Goal: Task Accomplishment & Management: Use online tool/utility

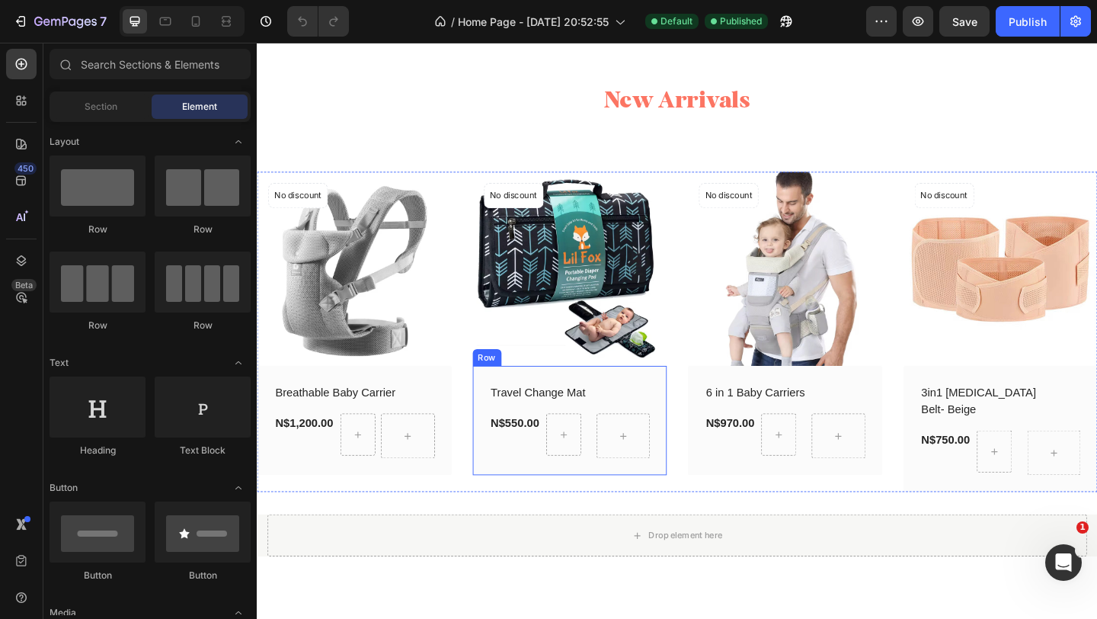
scroll to position [1823, 0]
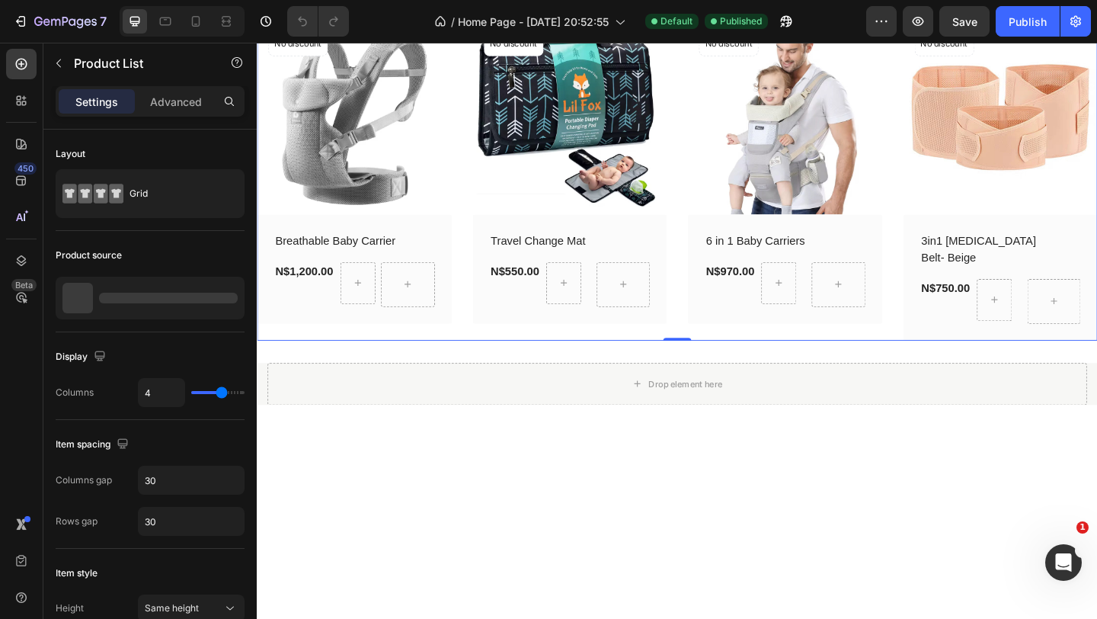
click at [486, 366] on div "(P) Images No discount Not be displayed when published Product Badge Row Breath…" at bounding box center [714, 192] width 914 height 349
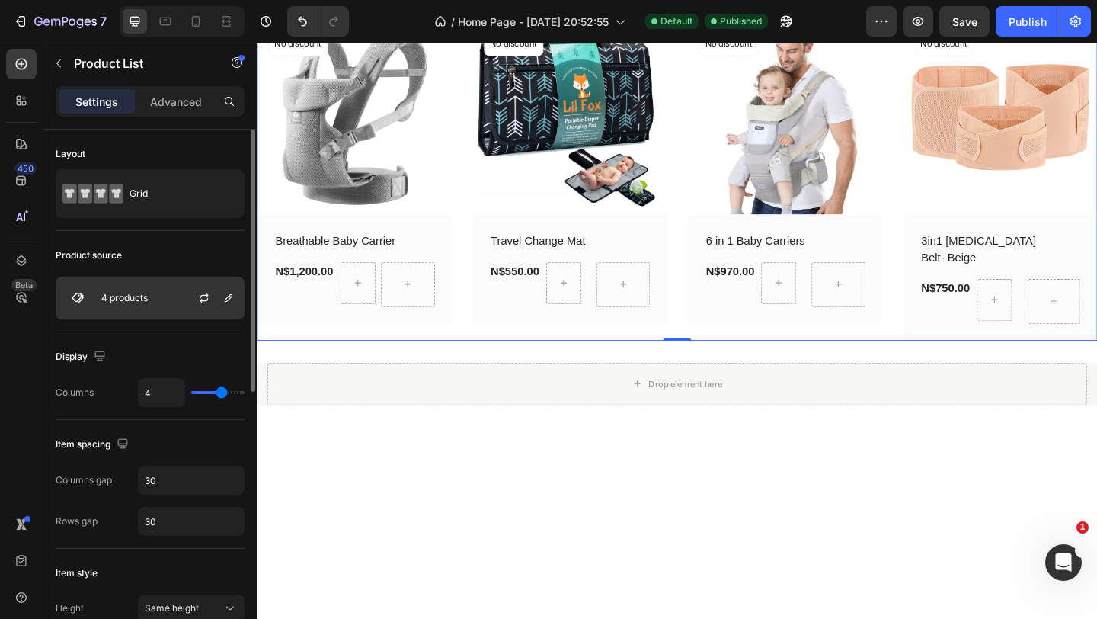
click at [131, 299] on p "4 products" at bounding box center [124, 298] width 46 height 11
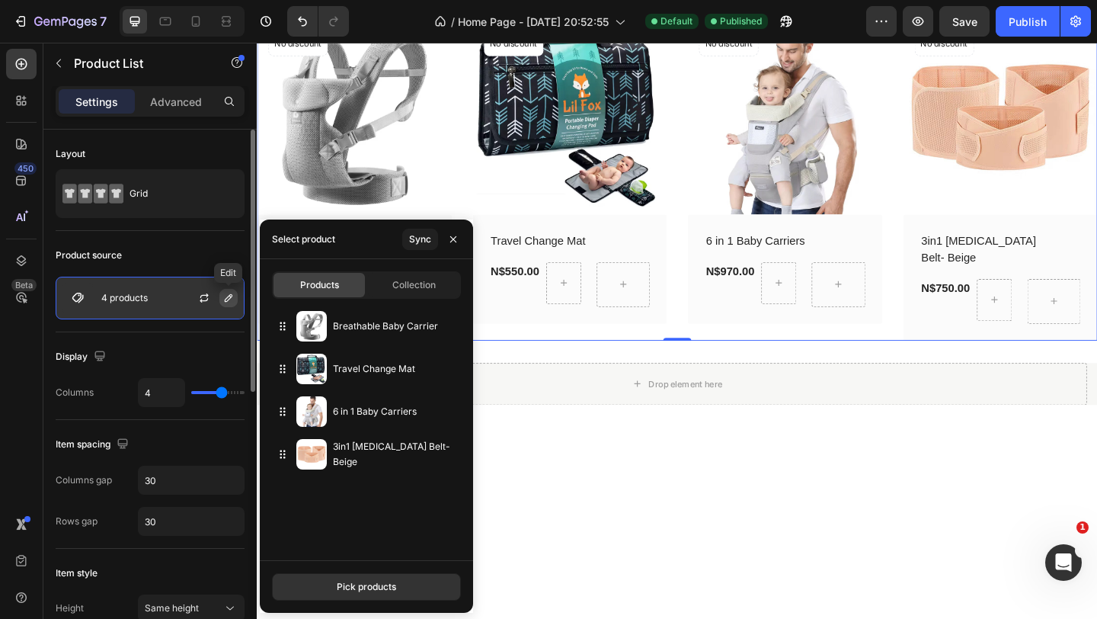
click at [230, 299] on icon "button" at bounding box center [228, 298] width 12 height 12
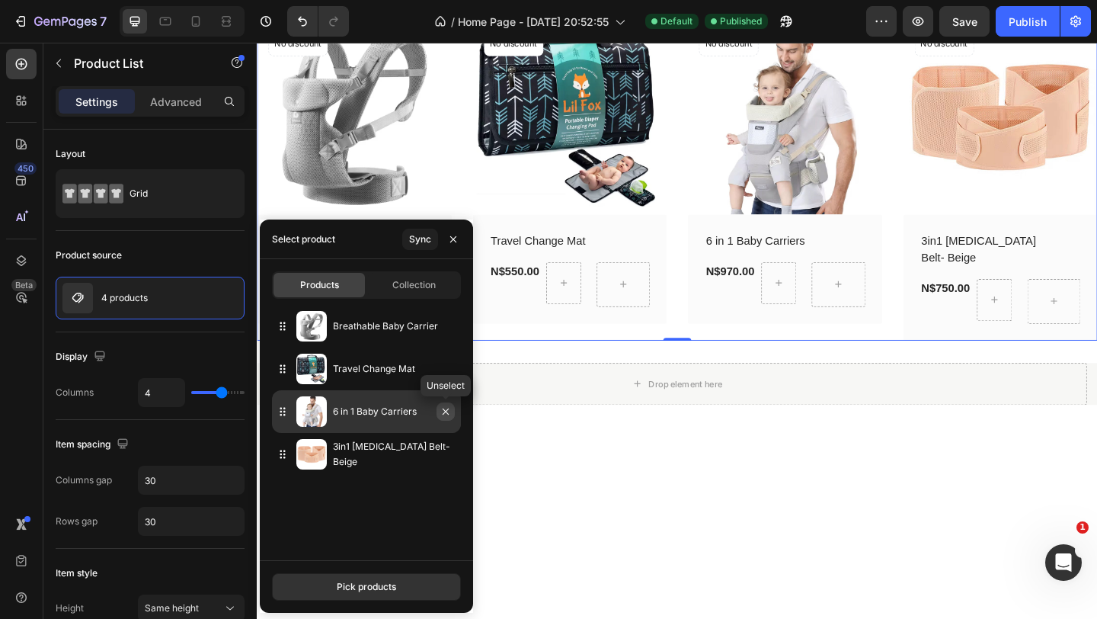
click at [446, 411] on icon "button" at bounding box center [446, 411] width 6 height 6
click at [354, 587] on div "Pick products" at bounding box center [366, 587] width 59 height 14
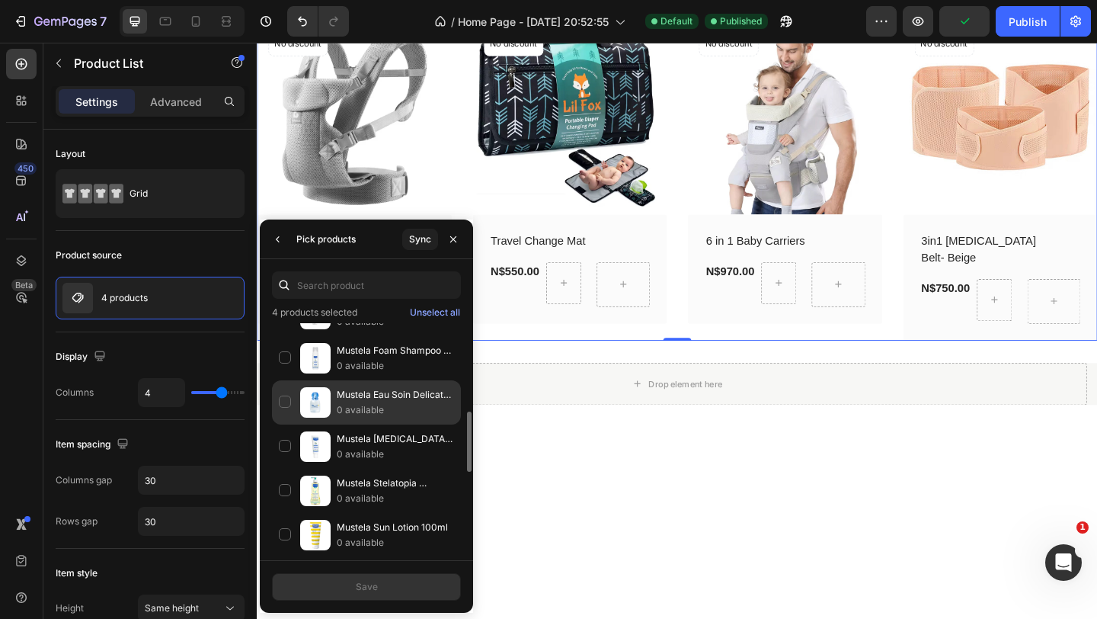
scroll to position [417, 0]
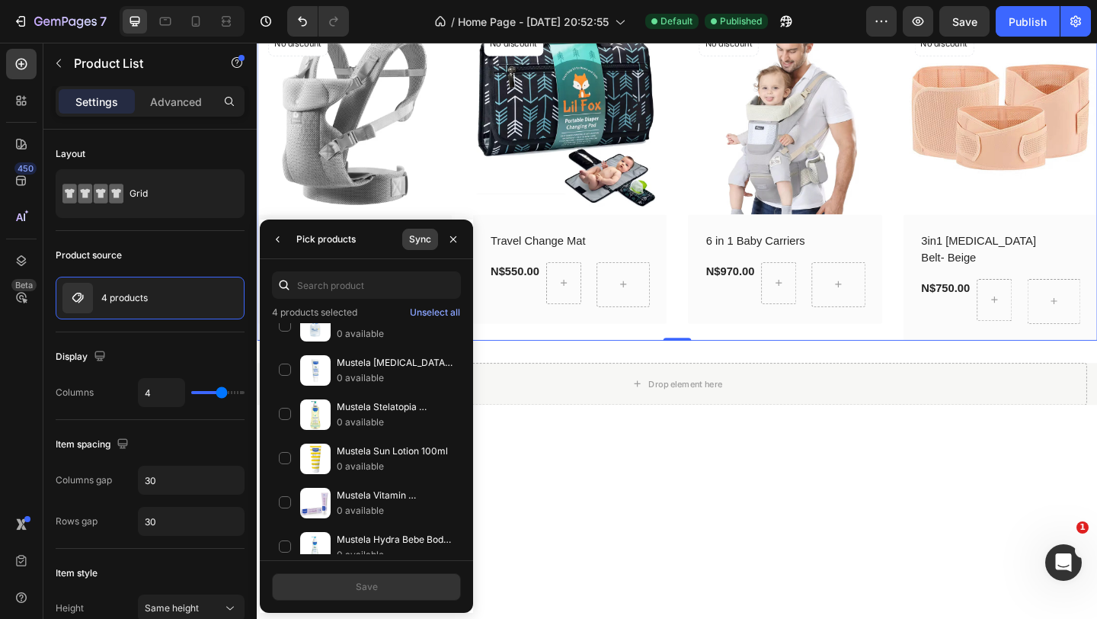
click at [414, 244] on div "Sync" at bounding box center [420, 239] width 22 height 14
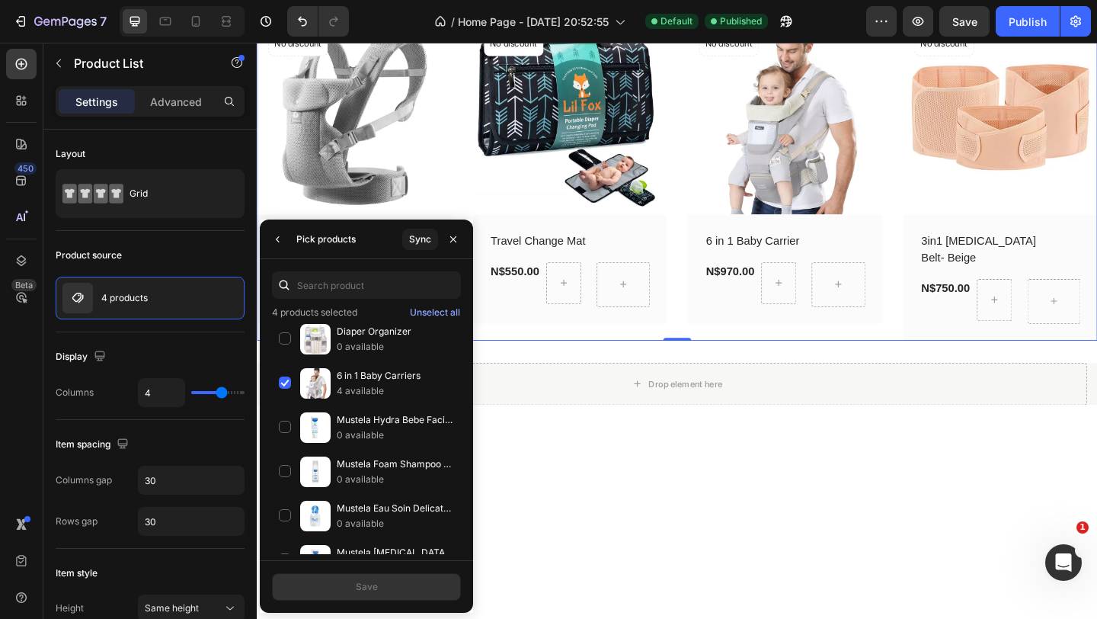
scroll to position [245, 0]
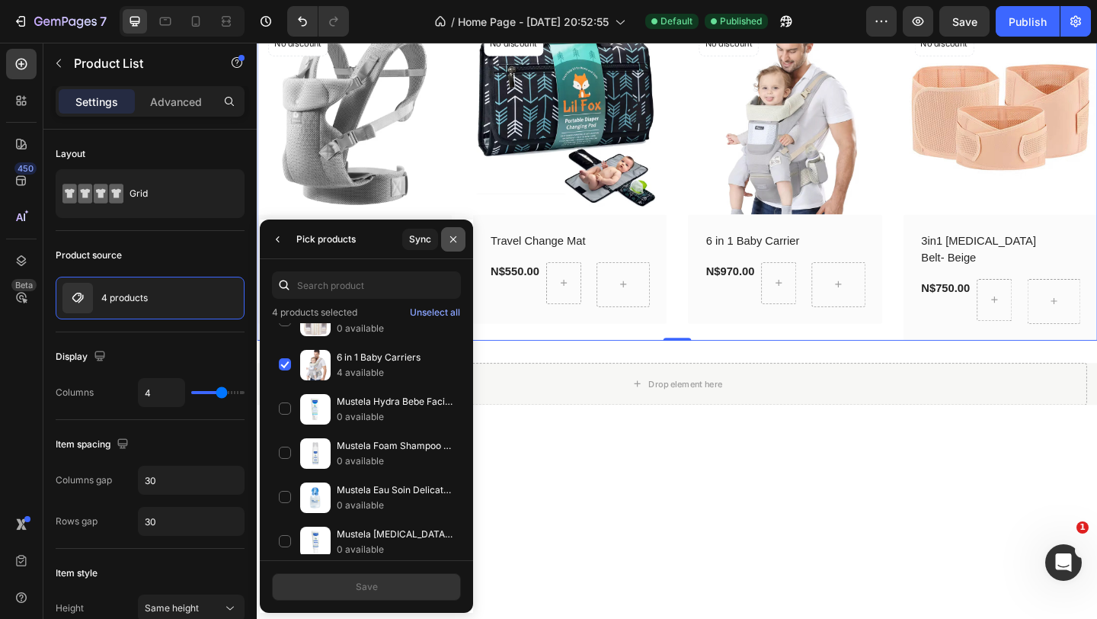
click at [448, 233] on icon "button" at bounding box center [453, 239] width 12 height 12
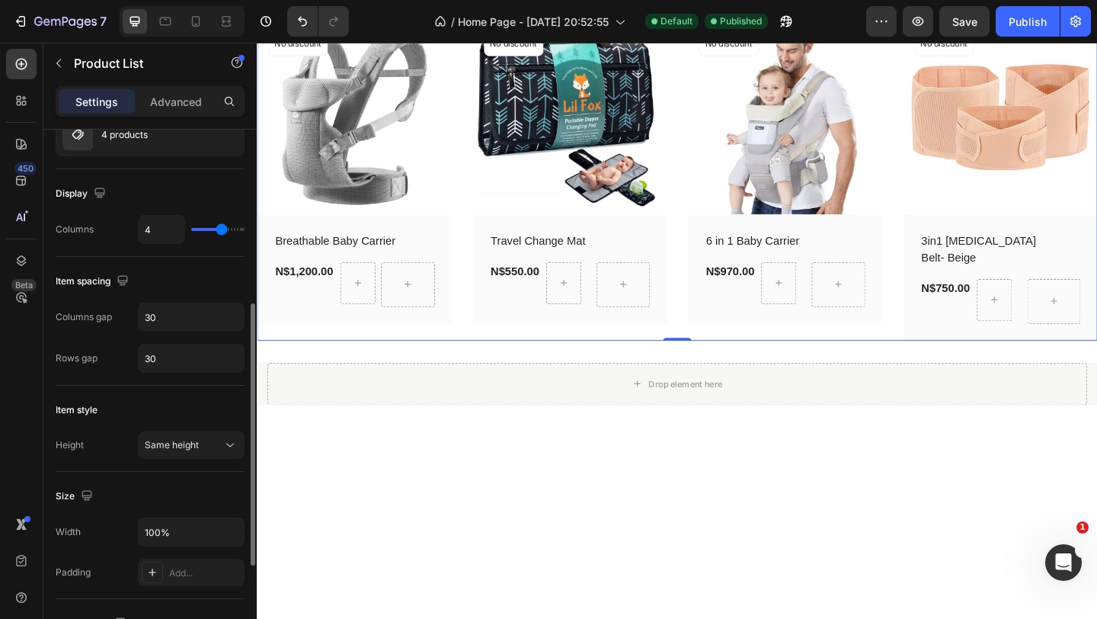
scroll to position [226, 0]
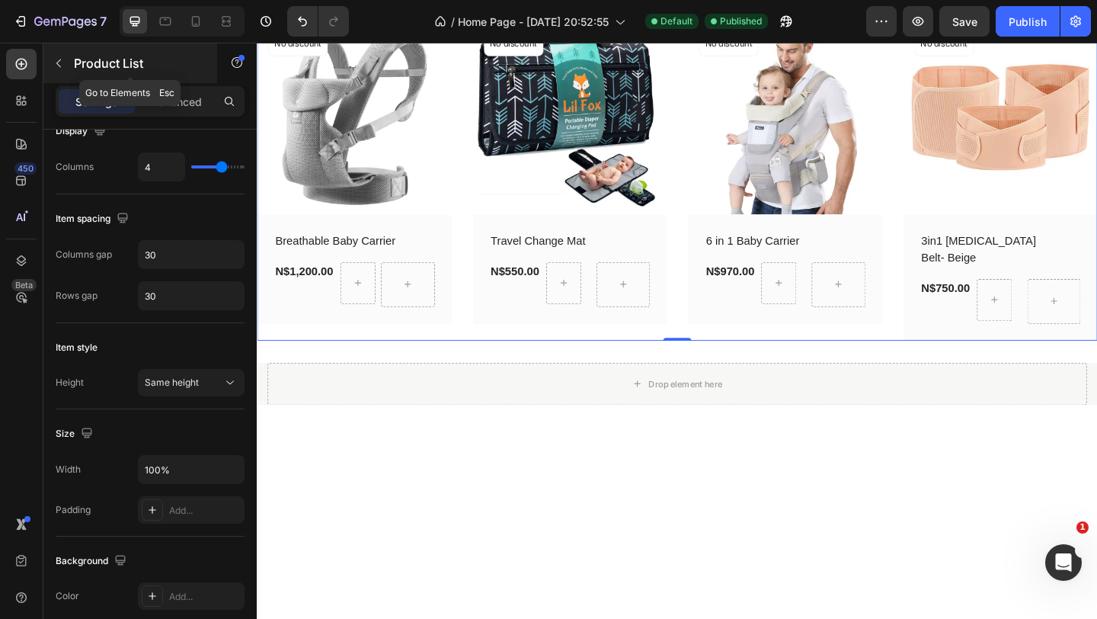
click at [59, 61] on icon "button" at bounding box center [59, 63] width 12 height 12
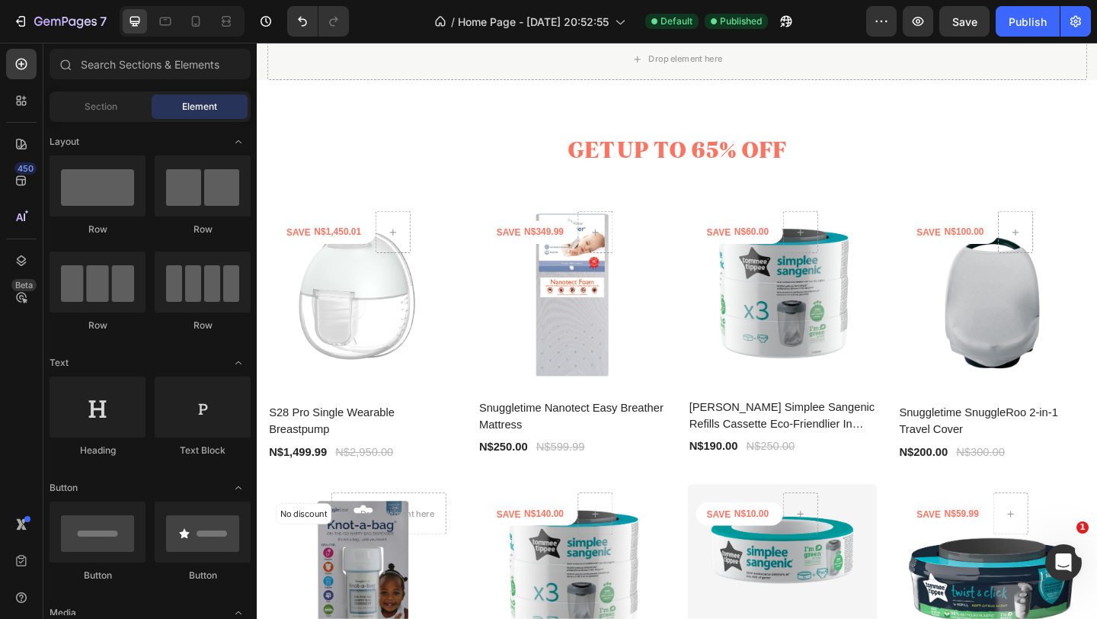
scroll to position [2414, 0]
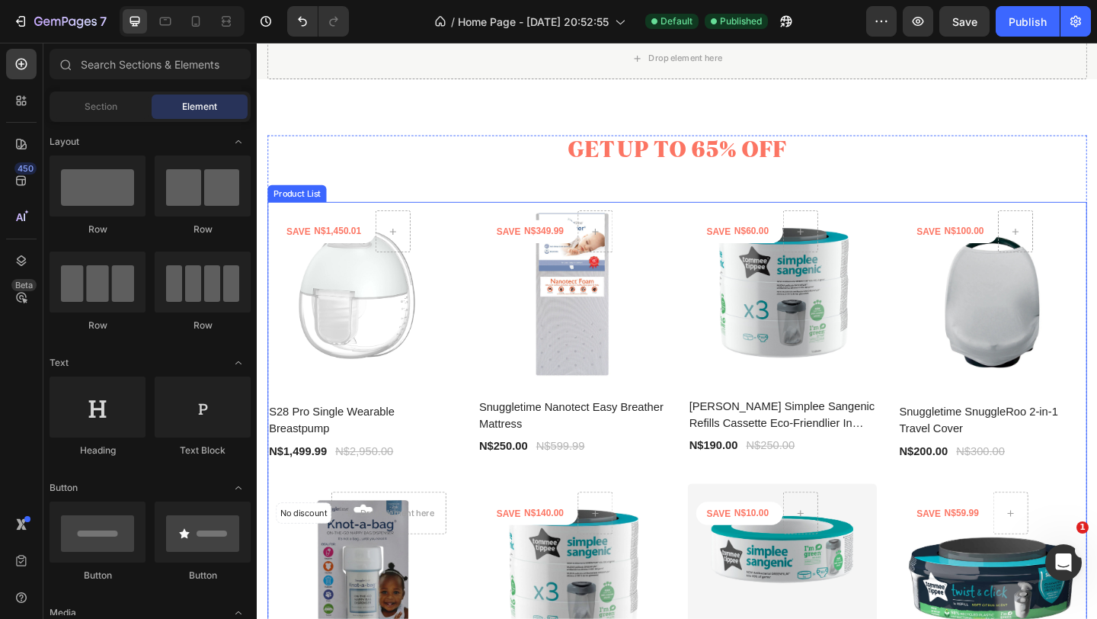
click at [476, 469] on div "SAVE N$1,450.01 Product Tag Row Product Images Row S28 Pro Single Wearable Brea…" at bounding box center [713, 510] width 891 height 588
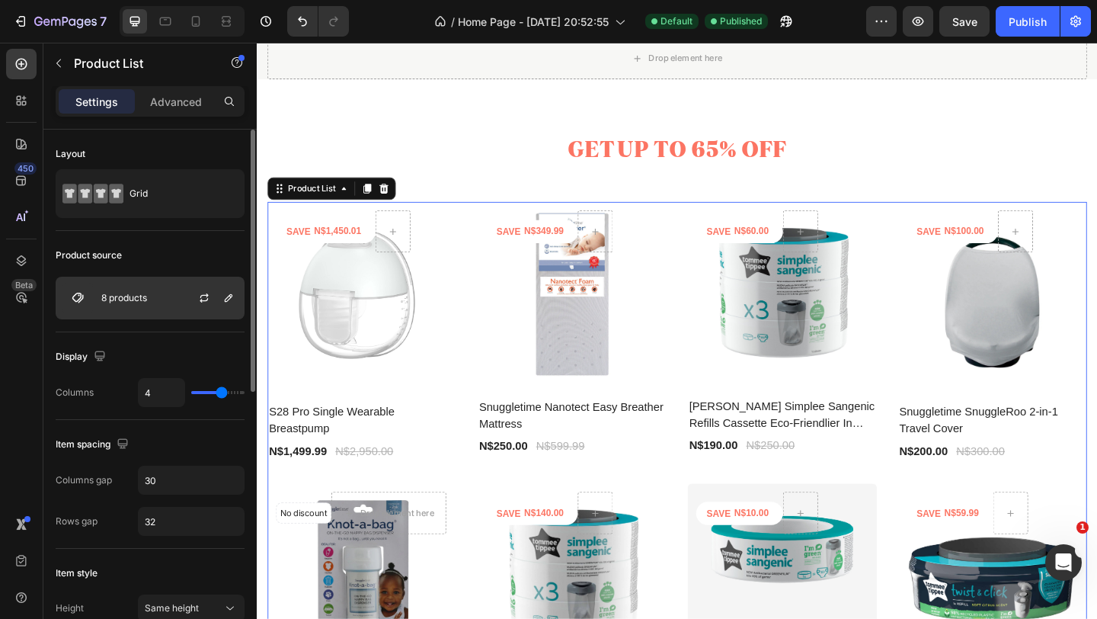
click at [184, 303] on div at bounding box center [210, 297] width 67 height 41
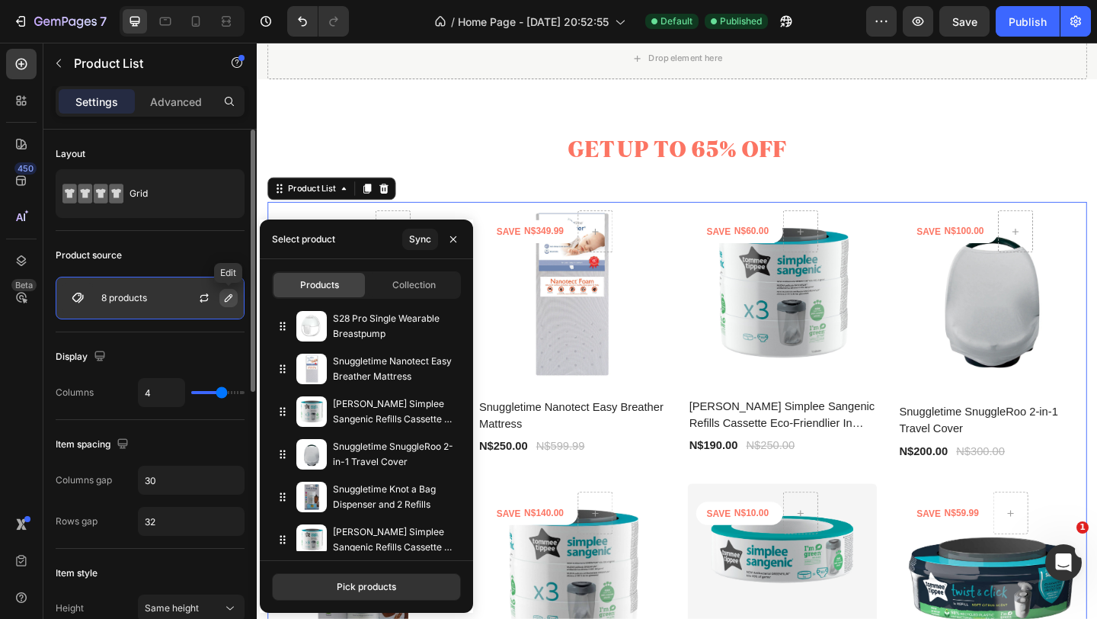
click at [226, 299] on icon "button" at bounding box center [228, 298] width 12 height 12
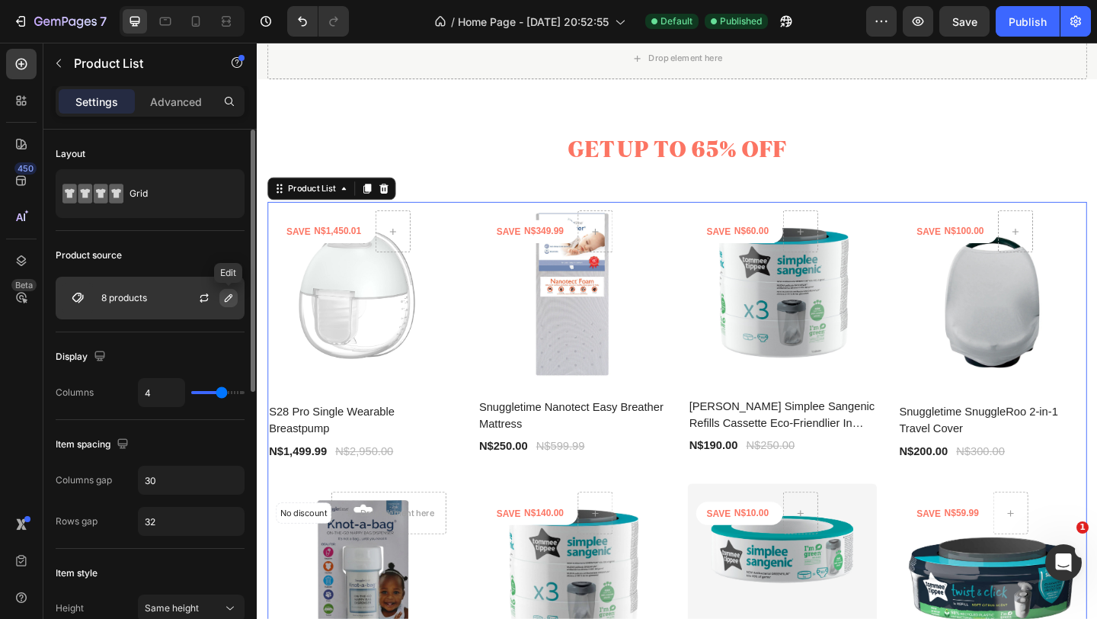
click at [225, 296] on icon "button" at bounding box center [228, 298] width 12 height 12
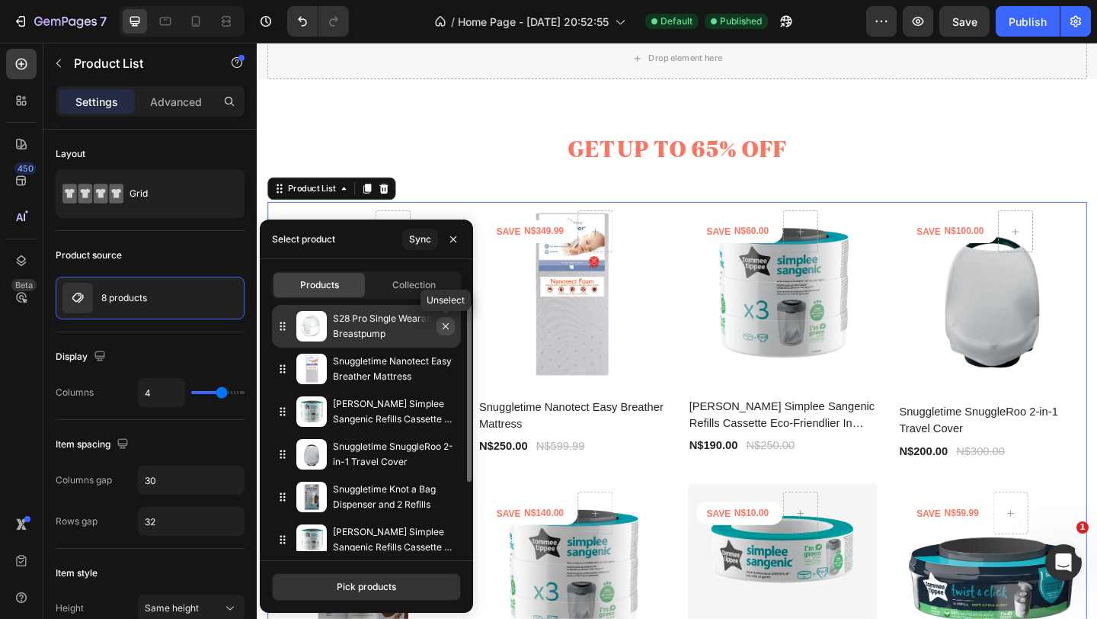
click at [446, 326] on icon "button" at bounding box center [446, 326] width 6 height 6
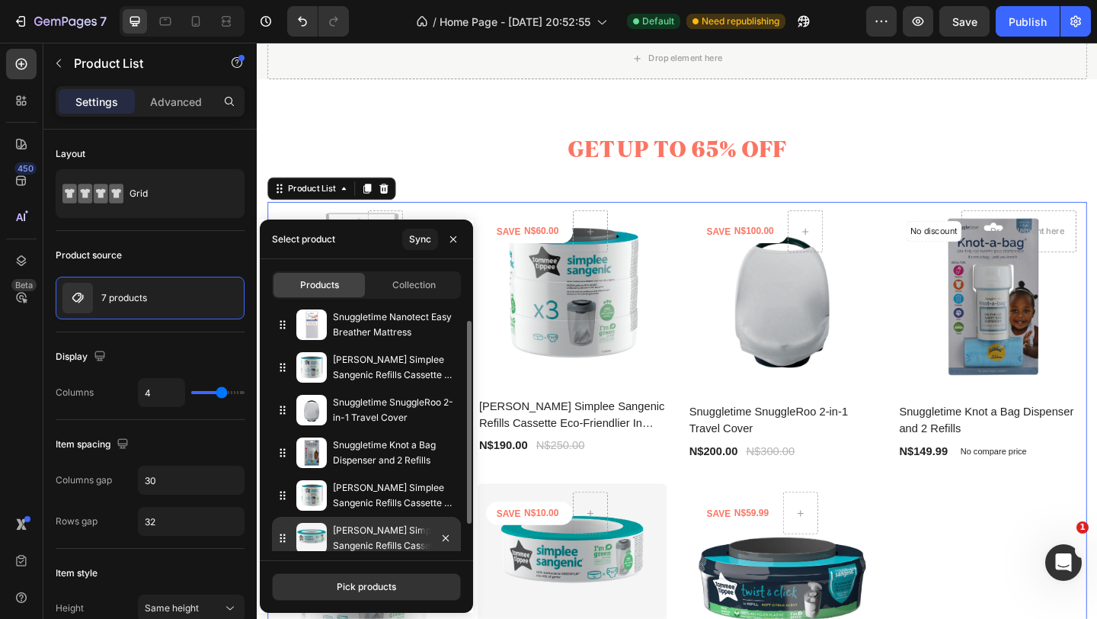
scroll to position [0, 0]
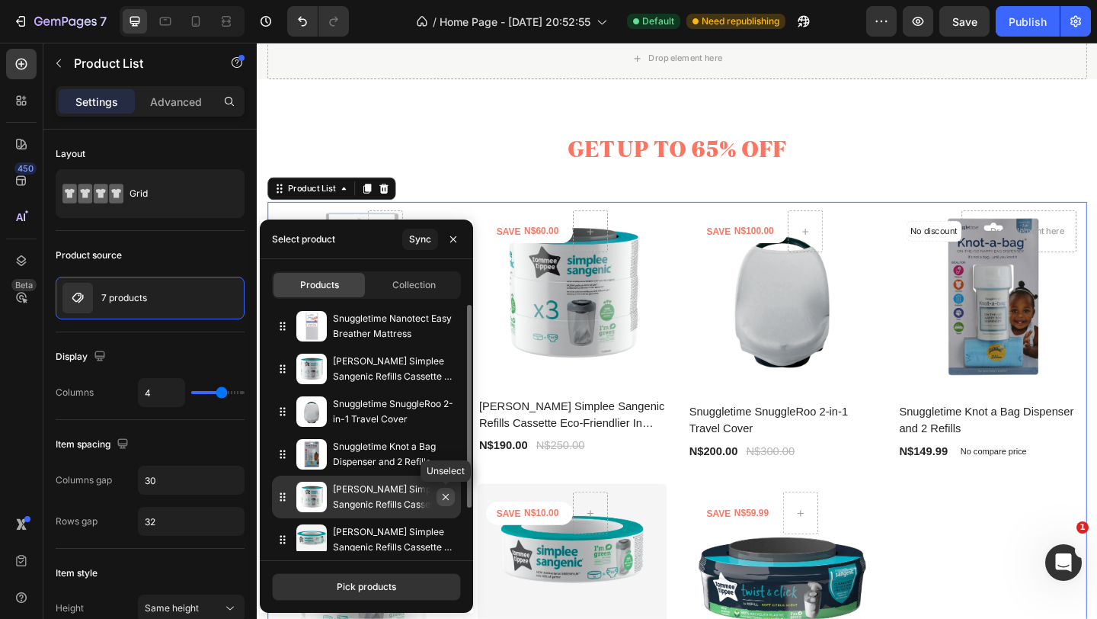
click at [446, 500] on icon "button" at bounding box center [446, 497] width 12 height 12
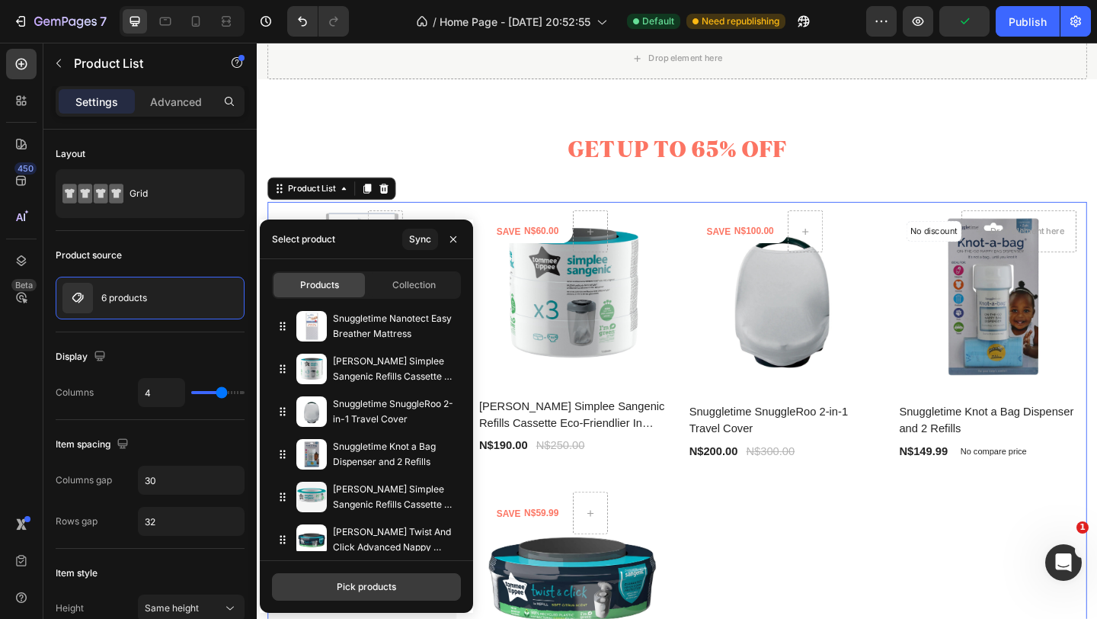
click at [368, 585] on div "Pick products" at bounding box center [366, 587] width 59 height 14
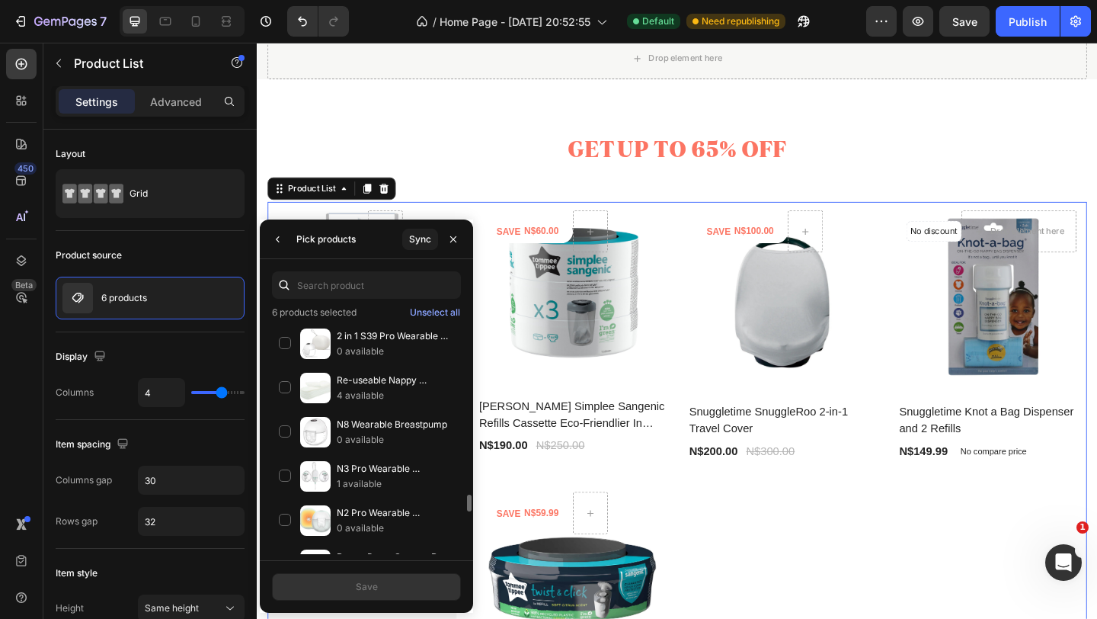
scroll to position [2300, 0]
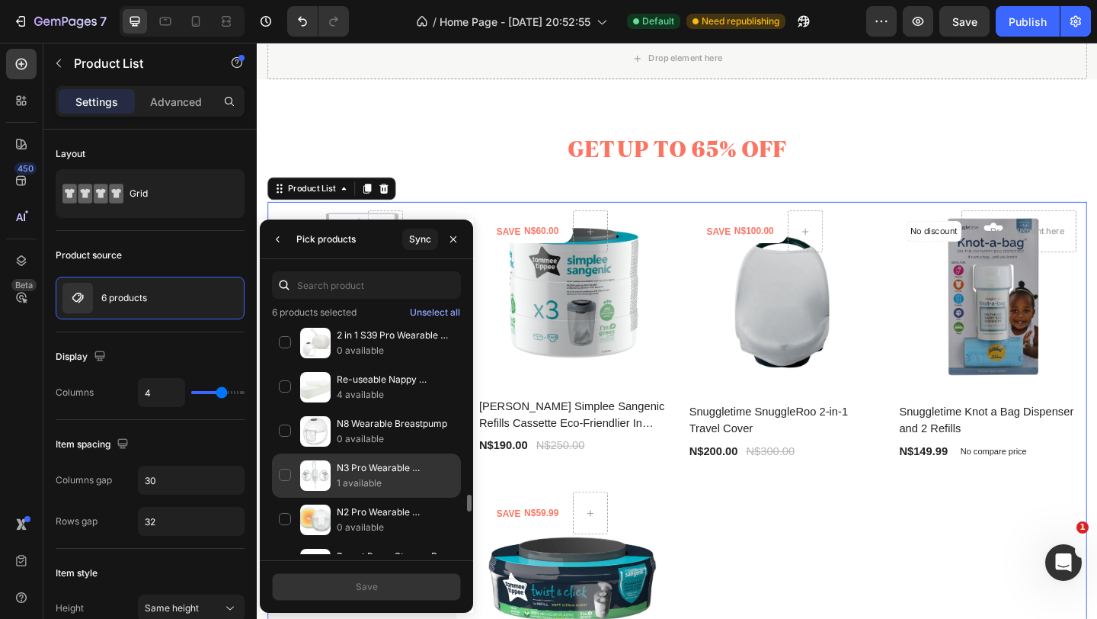
click at [373, 475] on p "1 available" at bounding box center [395, 482] width 117 height 15
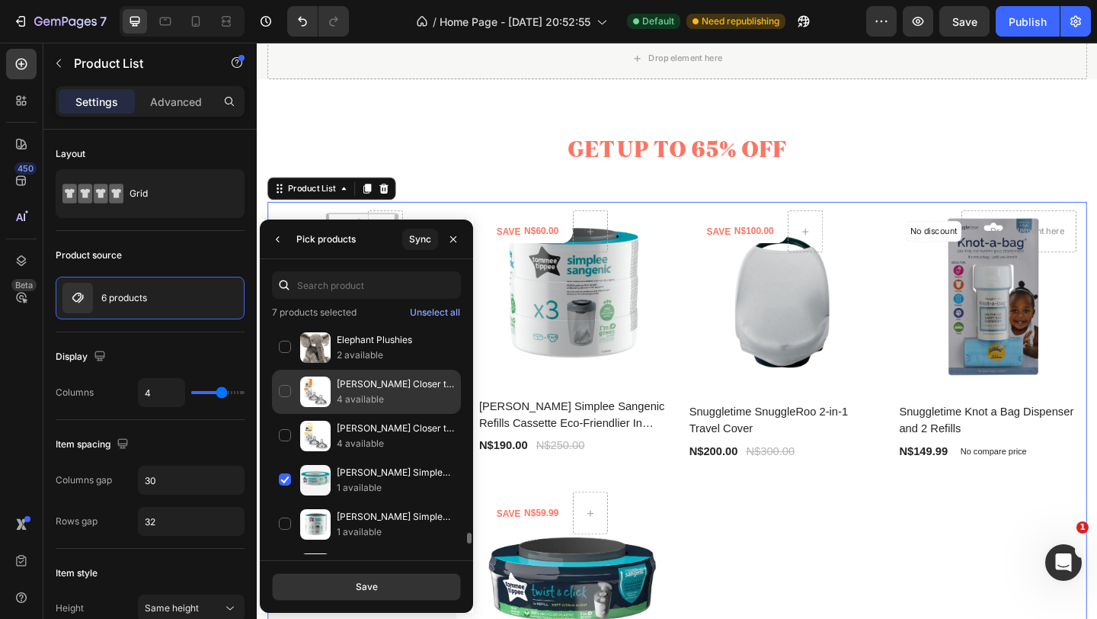
scroll to position [4379, 0]
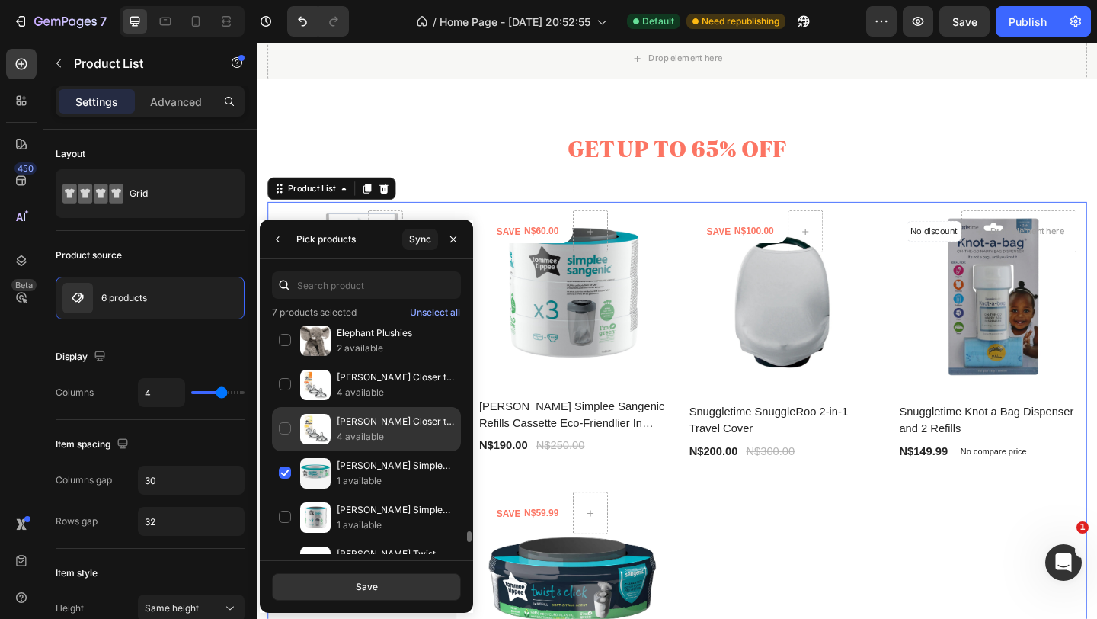
click at [380, 430] on p "4 available" at bounding box center [395, 436] width 117 height 15
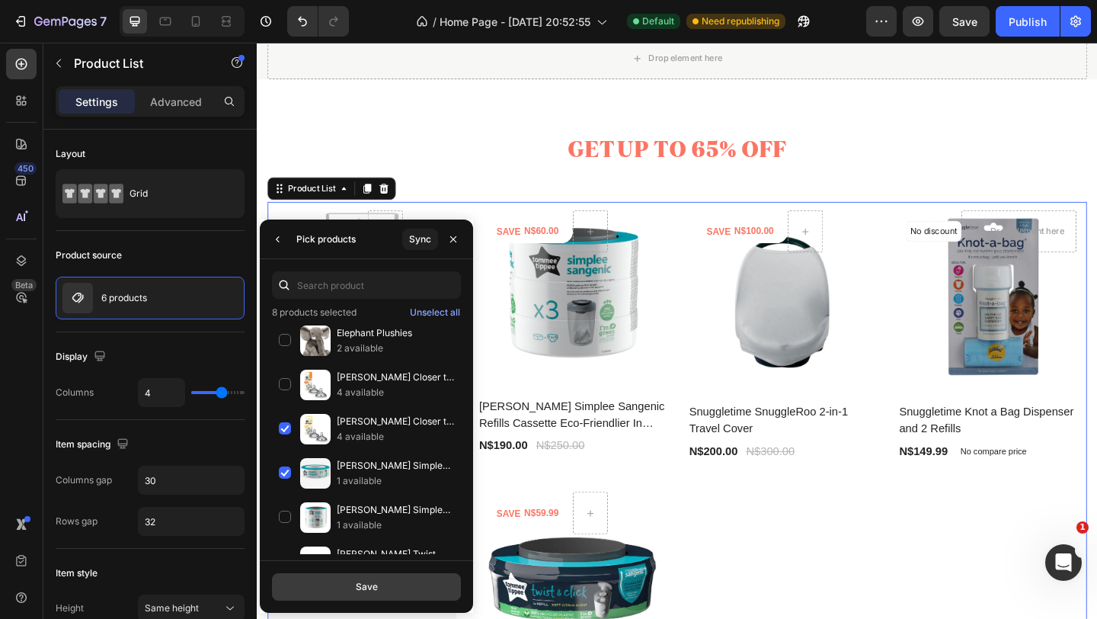
click at [378, 581] on button "Save" at bounding box center [366, 586] width 189 height 27
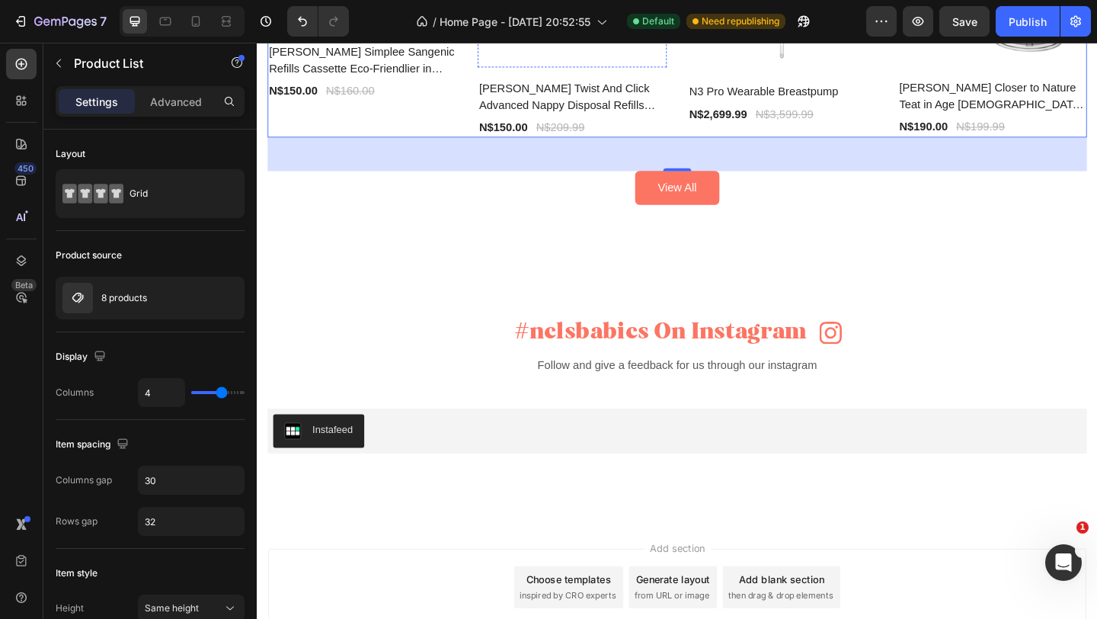
scroll to position [3180, 0]
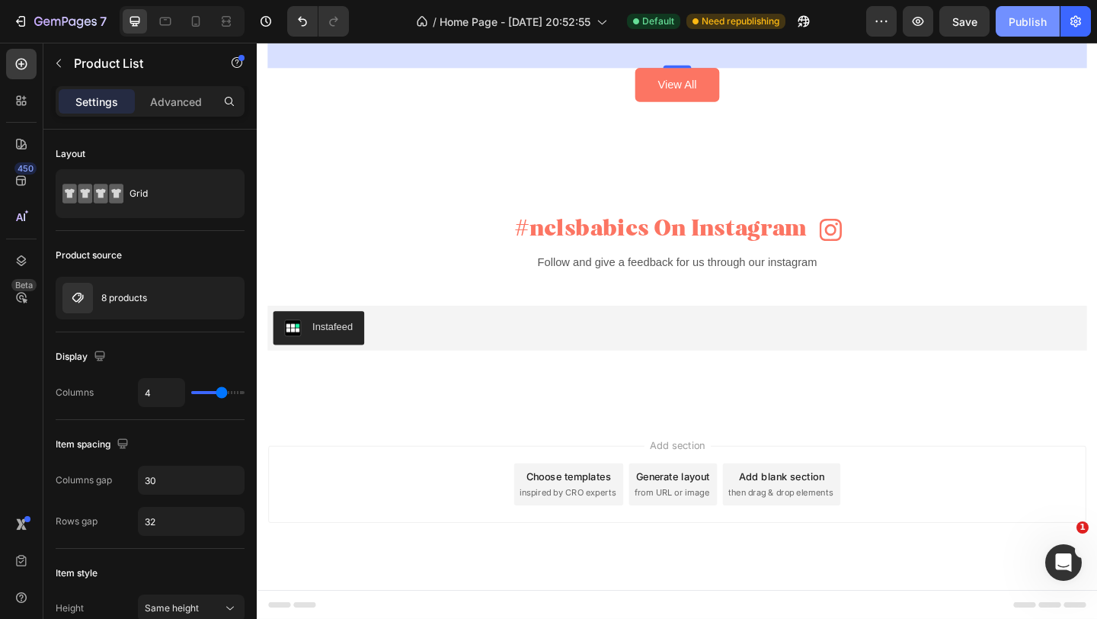
click at [1028, 22] on div "Publish" at bounding box center [1028, 22] width 38 height 16
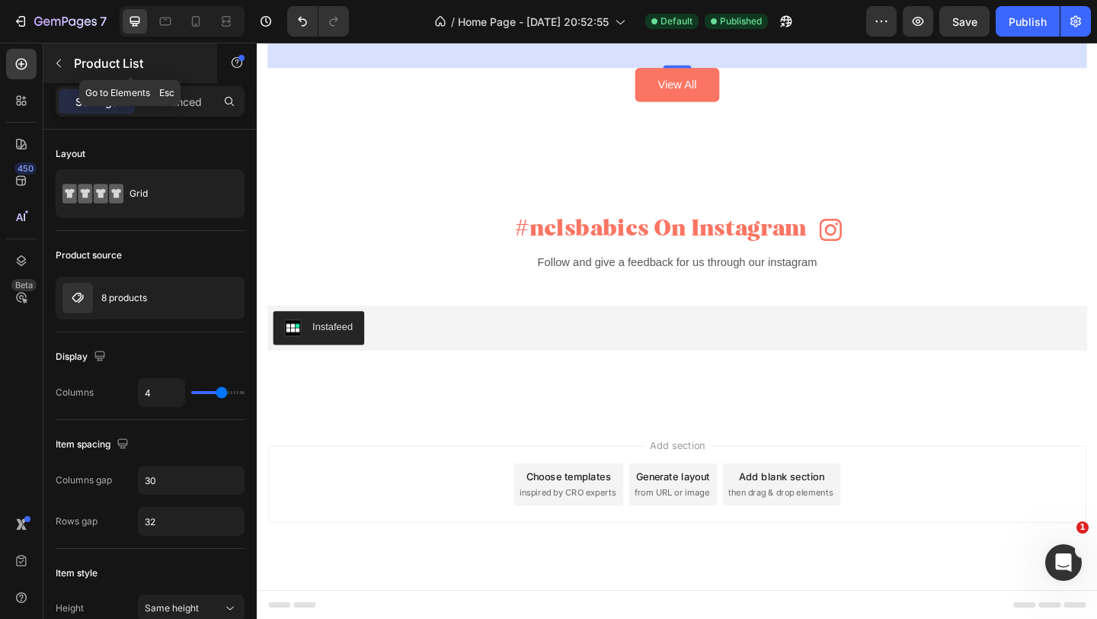
click at [60, 62] on icon "button" at bounding box center [59, 63] width 12 height 12
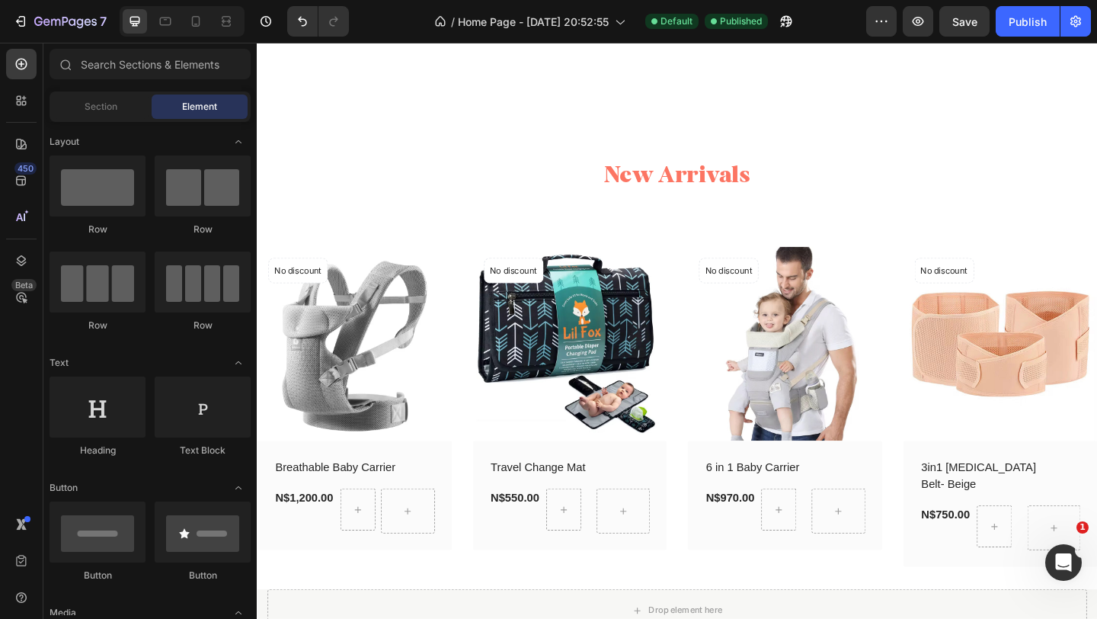
scroll to position [1853, 0]
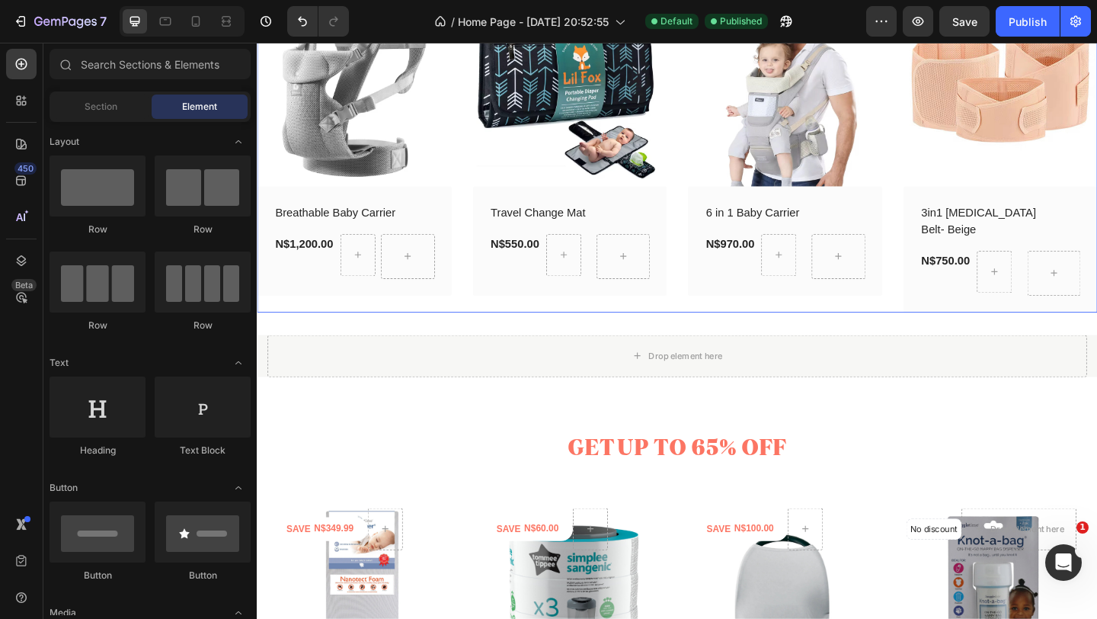
click at [501, 336] on div "(P) Images No discount Not be displayed when published Product Badge Row Travel…" at bounding box center [597, 161] width 212 height 349
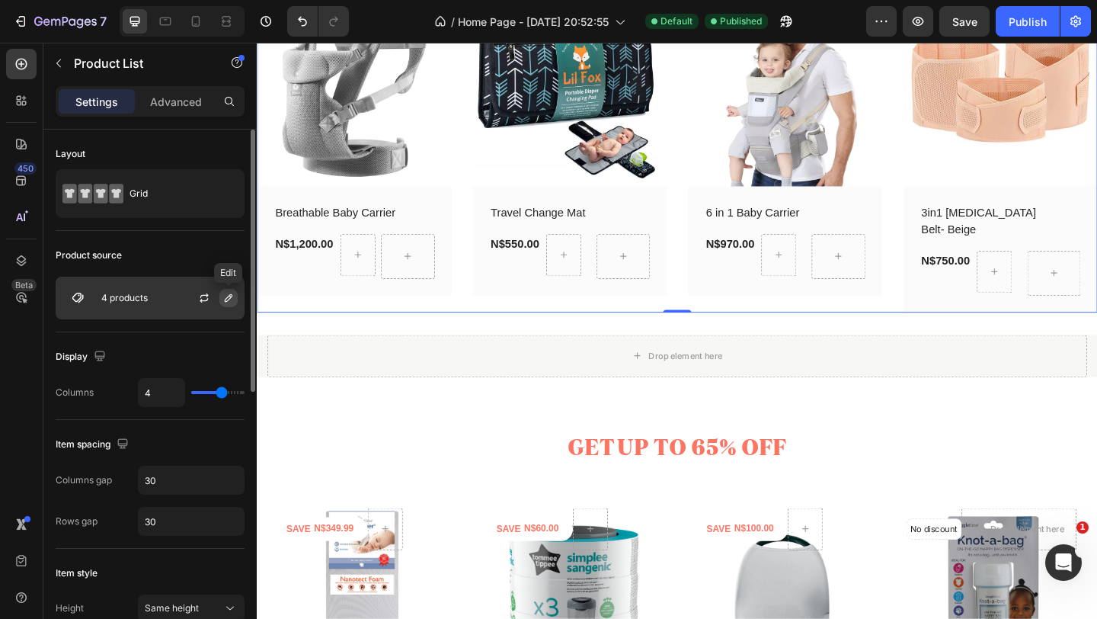
click at [228, 299] on icon "button" at bounding box center [229, 298] width 8 height 8
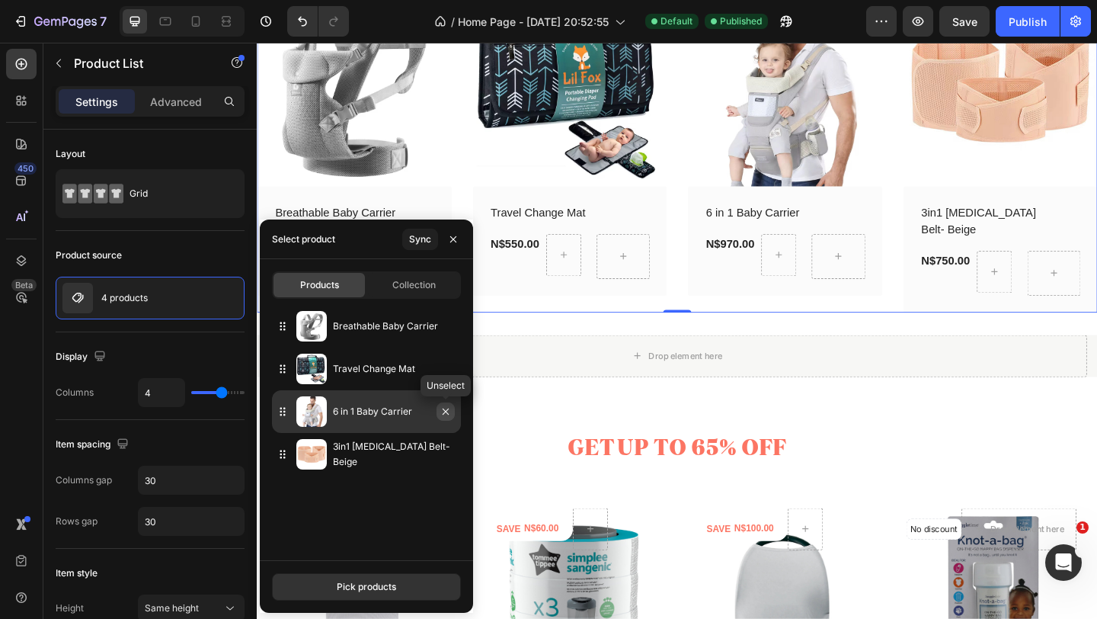
click at [446, 413] on icon "button" at bounding box center [446, 411] width 12 height 12
click at [447, 410] on icon "button" at bounding box center [446, 411] width 12 height 12
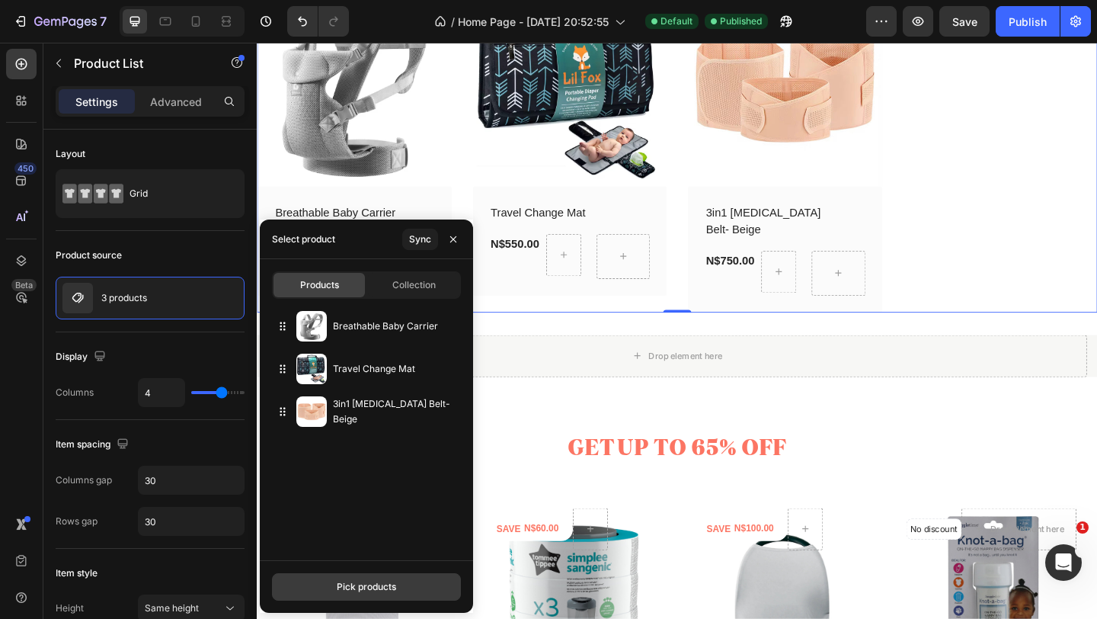
click at [346, 590] on div "Pick products" at bounding box center [366, 587] width 59 height 14
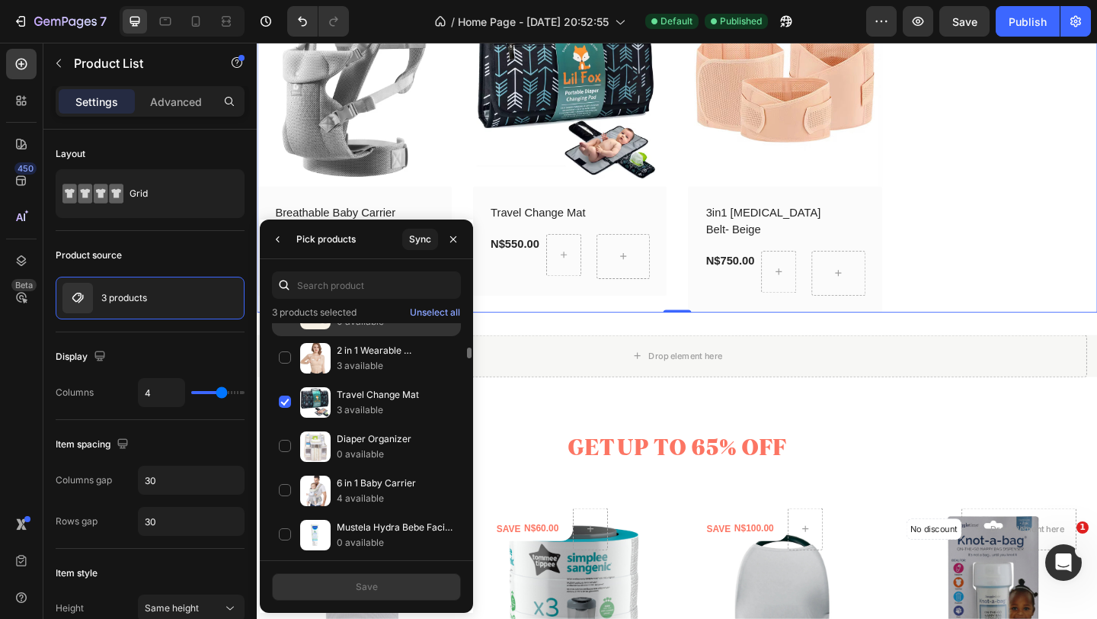
scroll to position [175, 0]
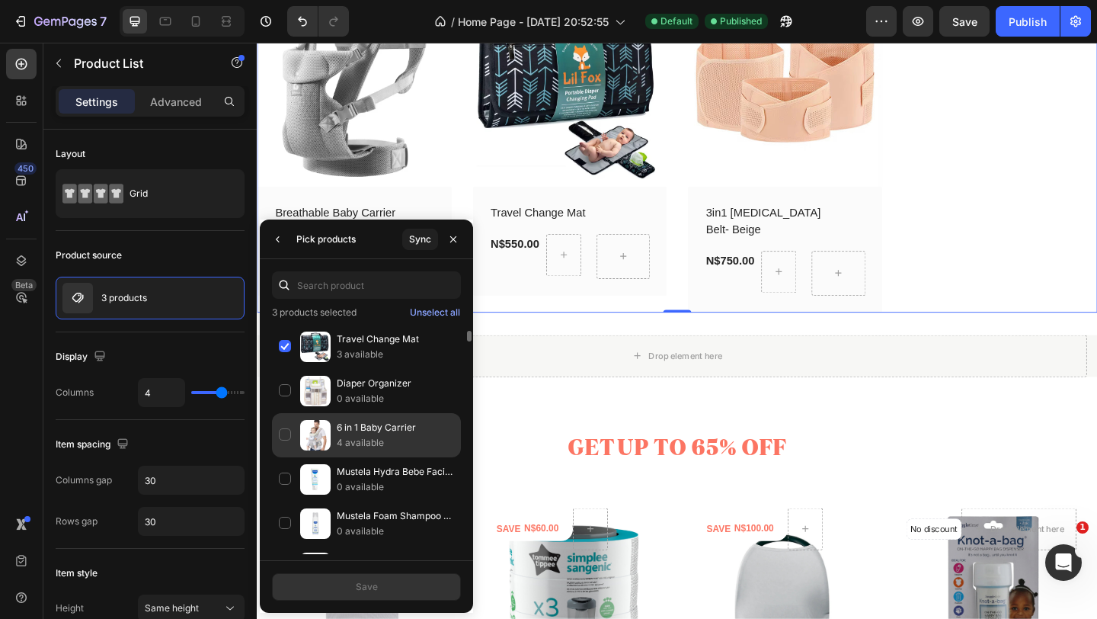
click at [350, 430] on p "6 in 1 Baby Carrier" at bounding box center [395, 427] width 117 height 15
click at [375, 589] on div "Save" at bounding box center [367, 587] width 22 height 14
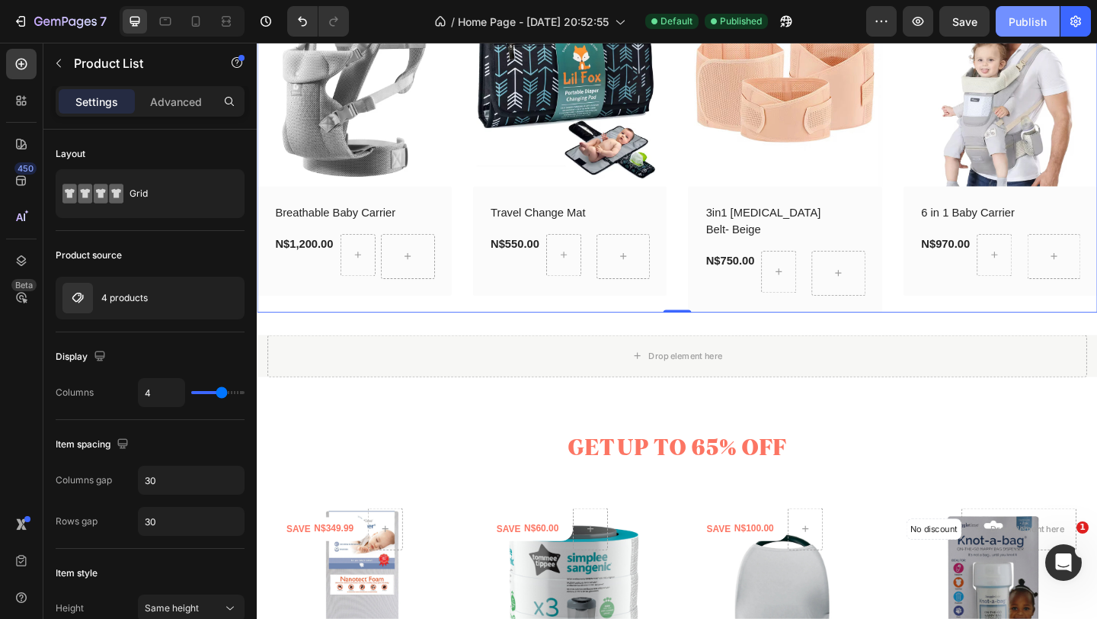
click at [1019, 18] on div "Publish" at bounding box center [1028, 22] width 38 height 16
click at [23, 16] on icon "button" at bounding box center [22, 21] width 7 height 11
